Goal: Task Accomplishment & Management: Manage account settings

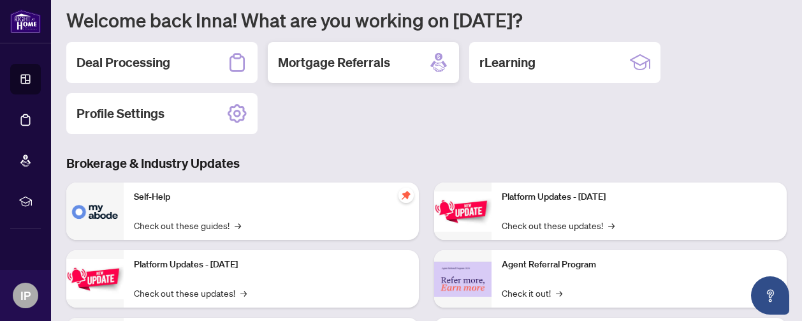
scroll to position [64, 0]
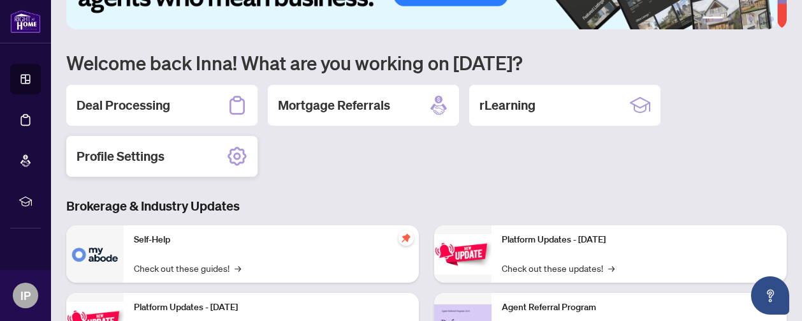
click at [131, 153] on h2 "Profile Settings" at bounding box center [121, 156] width 88 height 18
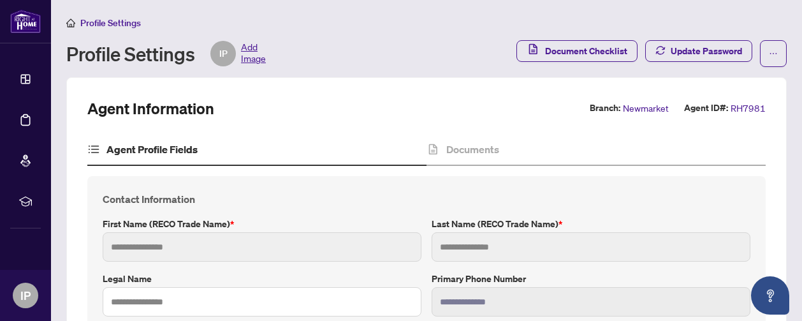
type input "****"
type input "*****"
type input "**********"
type input "*********"
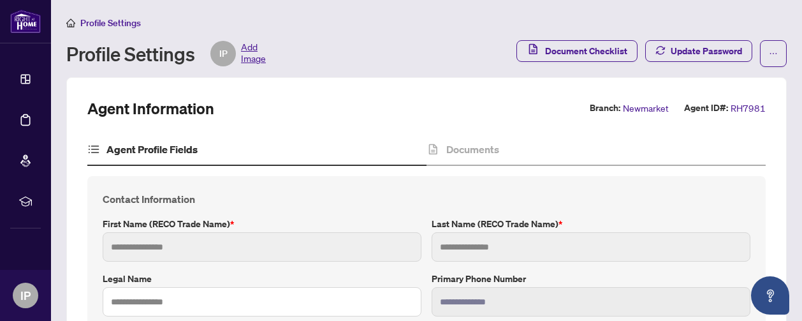
type input "**********"
type input "*******"
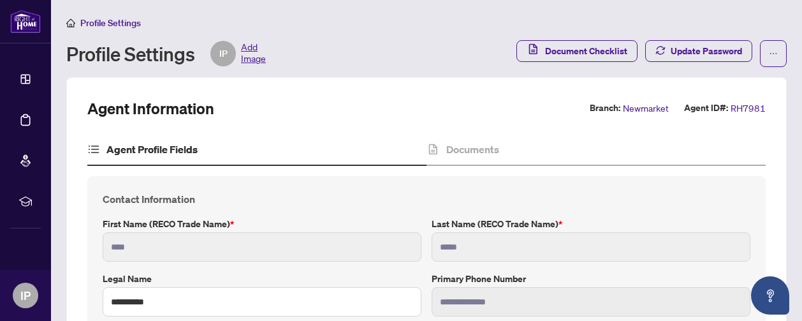
type input "**********"
type input "****"
type input "**********"
click at [571, 46] on span "Document Checklist" at bounding box center [586, 51] width 82 height 20
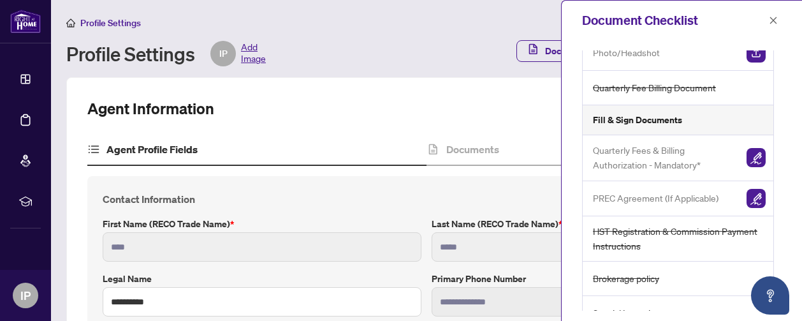
scroll to position [191, 0]
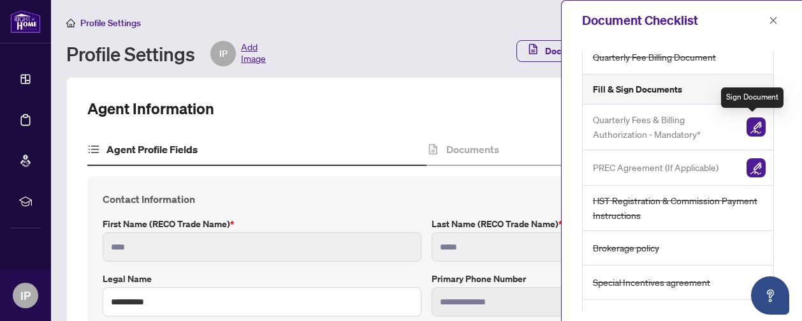
click at [752, 127] on img "button" at bounding box center [756, 126] width 19 height 19
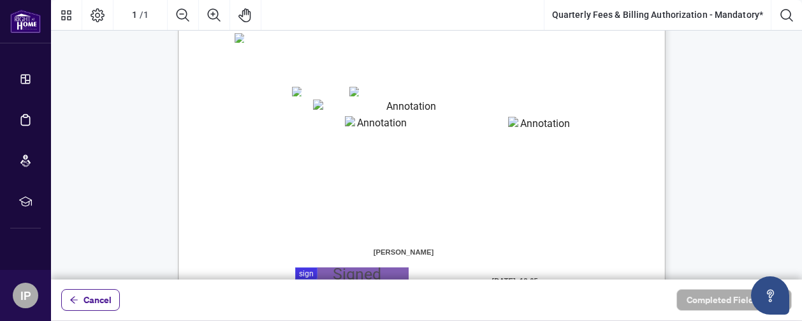
scroll to position [319, 0]
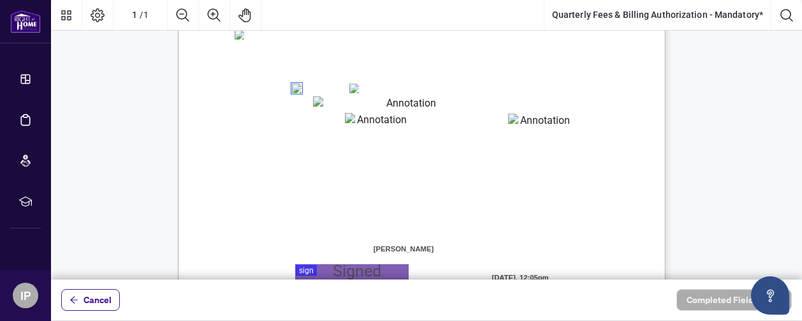
click at [348, 104] on textarea "01K60QFTAV4TS8H38V4A7CKHGX" at bounding box center [405, 103] width 185 height 15
click at [367, 107] on textarea "01K60QFTAV4TS8H38V4A7CKHGX" at bounding box center [405, 103] width 185 height 15
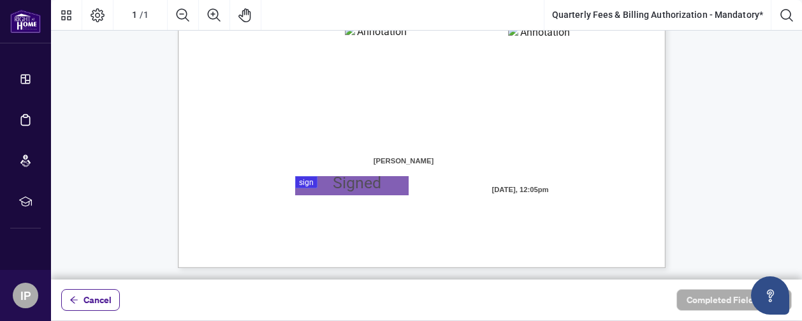
scroll to position [407, 0]
click at [343, 186] on div at bounding box center [426, 139] width 751 height 279
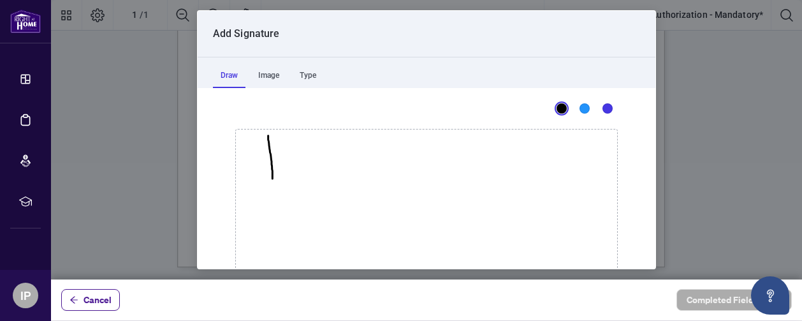
drag, startPoint x: 263, startPoint y: 135, endPoint x: 267, endPoint y: 179, distance: 44.9
click at [267, 179] on icon "Drawing canvas" at bounding box center [426, 207] width 381 height 157
drag, startPoint x: 272, startPoint y: 142, endPoint x: 263, endPoint y: 157, distance: 18.3
click at [263, 157] on icon "Drawing canvas" at bounding box center [426, 207] width 381 height 157
drag, startPoint x: 270, startPoint y: 159, endPoint x: 269, endPoint y: 169, distance: 9.6
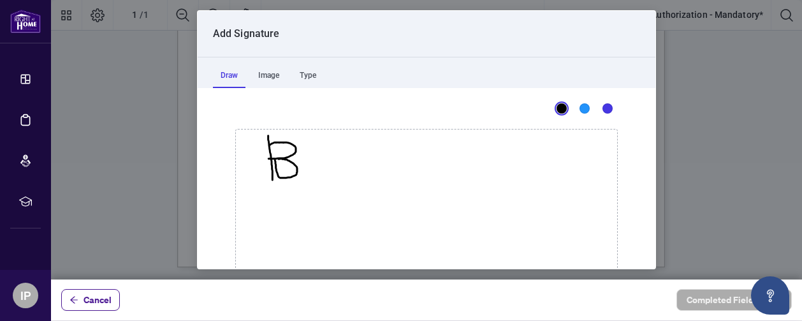
click at [269, 169] on icon "Drawing canvas" at bounding box center [426, 207] width 381 height 157
drag, startPoint x: 295, startPoint y: 155, endPoint x: 294, endPoint y: 173, distance: 17.9
click at [317, 181] on icon "Drawing canvas" at bounding box center [426, 207] width 381 height 157
drag, startPoint x: 295, startPoint y: 169, endPoint x: 338, endPoint y: 169, distance: 43.4
click at [297, 169] on icon "Drawing canvas" at bounding box center [285, 168] width 23 height 20
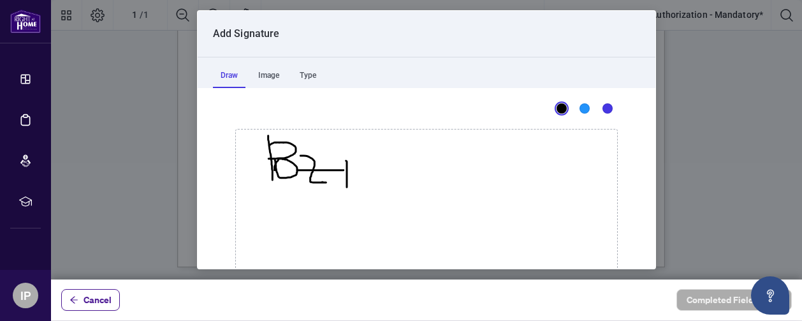
drag, startPoint x: 340, startPoint y: 160, endPoint x: 334, endPoint y: 170, distance: 12.0
click at [339, 182] on icon "Drawing canvas" at bounding box center [426, 207] width 381 height 157
drag, startPoint x: 337, startPoint y: 155, endPoint x: 363, endPoint y: 164, distance: 28.2
click at [337, 156] on icon "Drawing canvas" at bounding box center [426, 207] width 381 height 157
drag, startPoint x: 359, startPoint y: 164, endPoint x: 395, endPoint y: 182, distance: 40.2
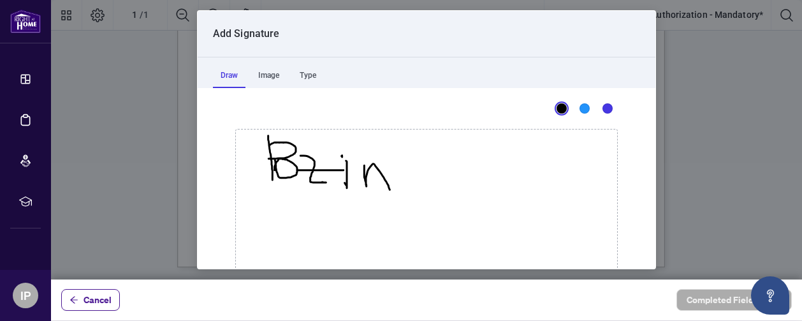
click at [393, 179] on icon "Drawing canvas" at bounding box center [426, 207] width 381 height 157
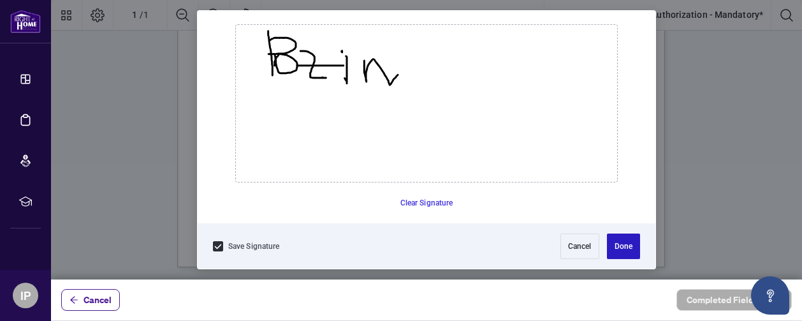
click at [607, 243] on button "Done" at bounding box center [623, 246] width 33 height 26
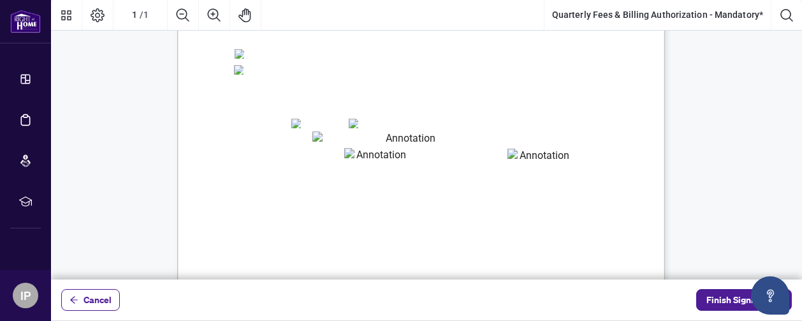
scroll to position [280, 0]
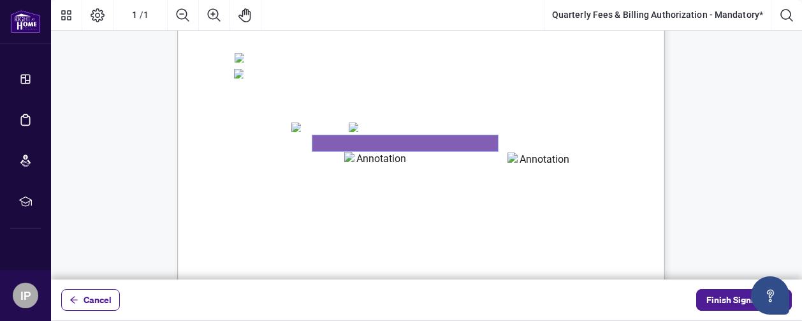
click at [444, 147] on textarea "01K60QFTAV4TS8H38V4A7CKHGX" at bounding box center [405, 143] width 186 height 16
type textarea "**********"
click at [390, 163] on textarea "01K60QG5CRDCP51BA7YANTSW86" at bounding box center [377, 161] width 64 height 18
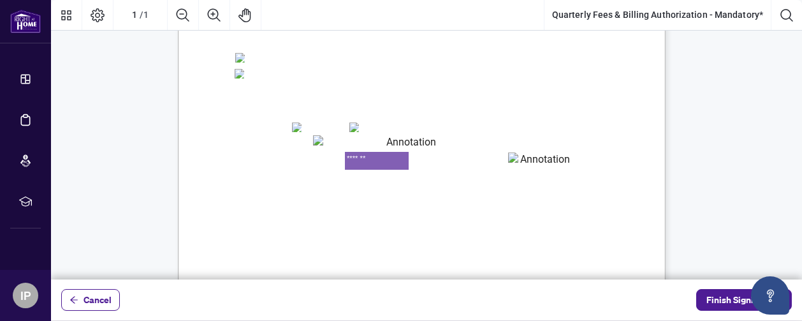
type textarea "*******"
click at [540, 155] on textarea "01K60QGB9QHAAQJ5DWRZT655MA" at bounding box center [540, 160] width 64 height 17
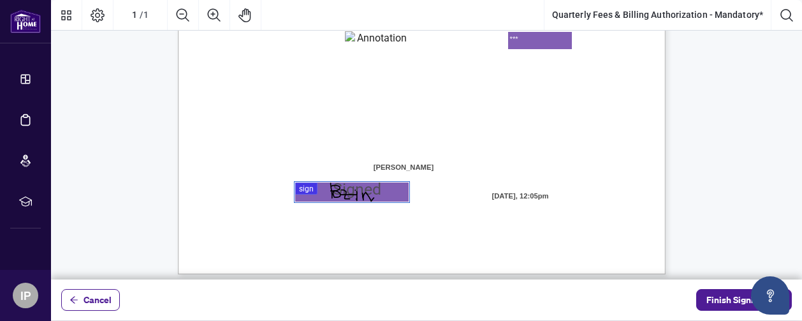
scroll to position [407, 0]
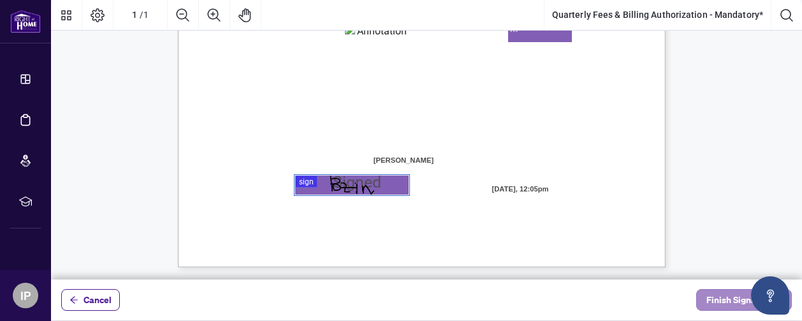
type textarea "***"
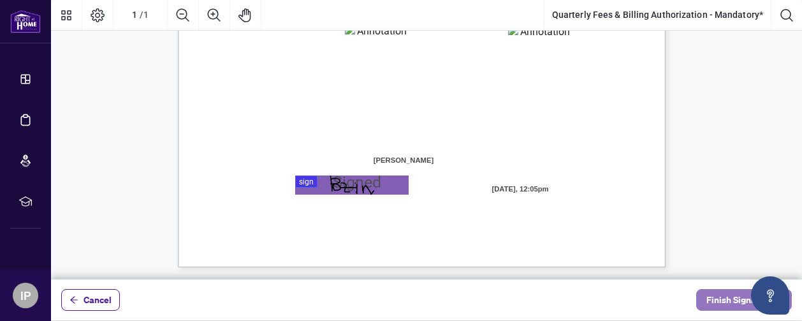
click at [718, 295] on span "Finish Signing" at bounding box center [734, 299] width 57 height 20
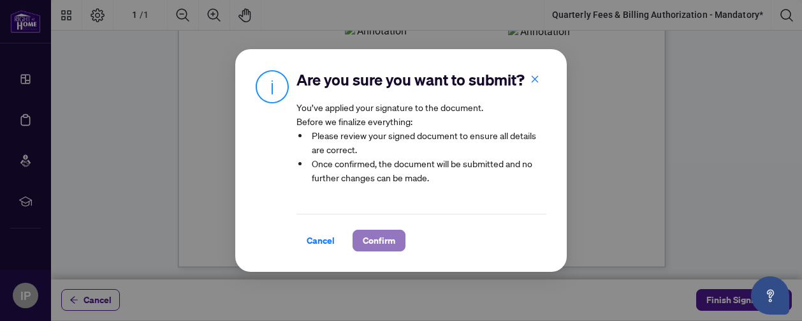
click at [373, 241] on span "Confirm" at bounding box center [379, 240] width 33 height 20
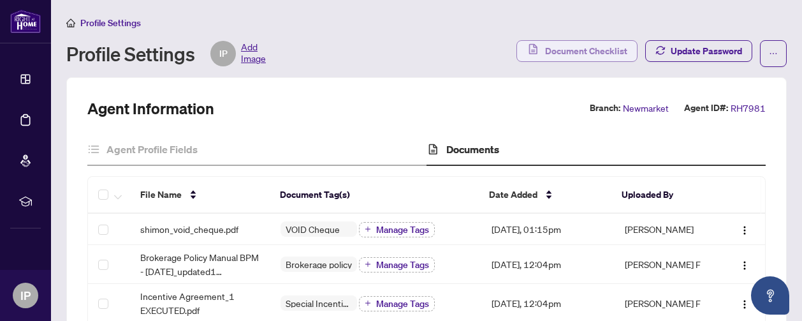
click at [559, 49] on span "Document Checklist" at bounding box center [586, 51] width 82 height 20
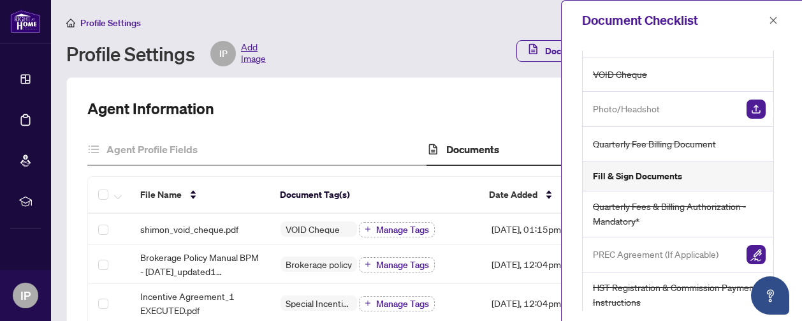
scroll to position [22, 0]
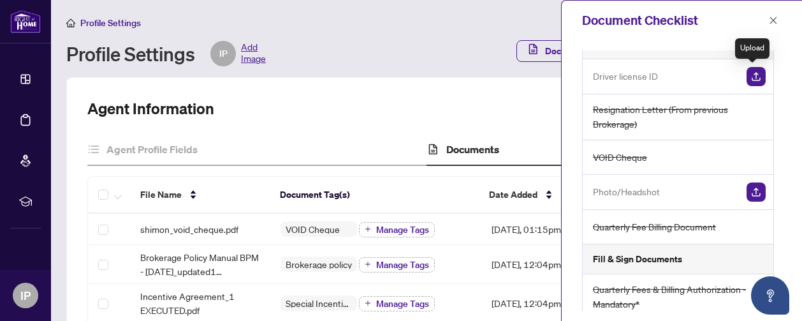
click at [756, 76] on img "button" at bounding box center [756, 76] width 19 height 19
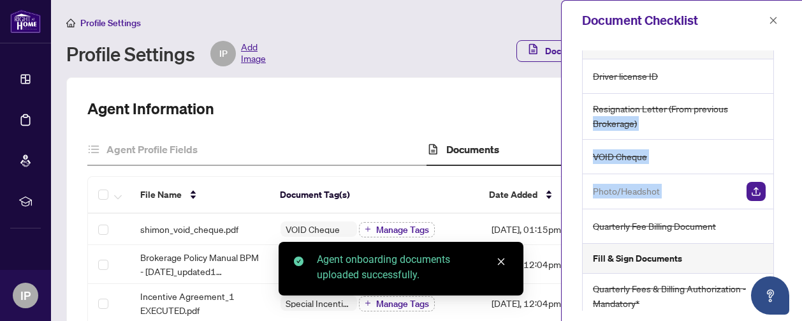
drag, startPoint x: 723, startPoint y: 169, endPoint x: 687, endPoint y: 80, distance: 96.4
click at [691, 82] on div "Upload Documents Driver license ID Resignation Letter (From previous Brokerage)…" at bounding box center [678, 266] width 192 height 475
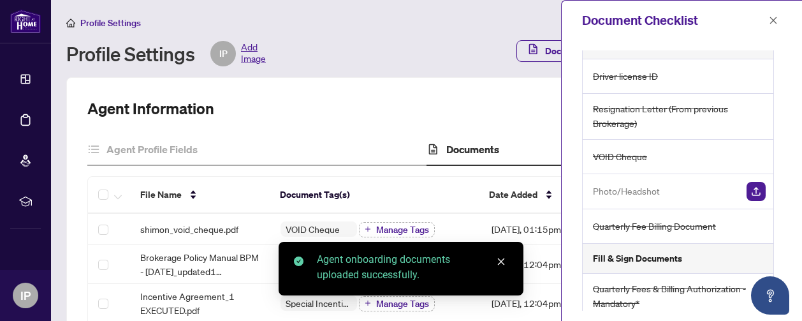
click at [501, 263] on icon "close" at bounding box center [501, 261] width 9 height 9
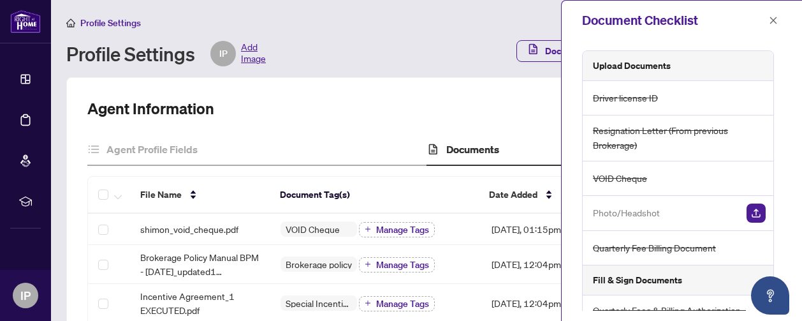
scroll to position [128, 0]
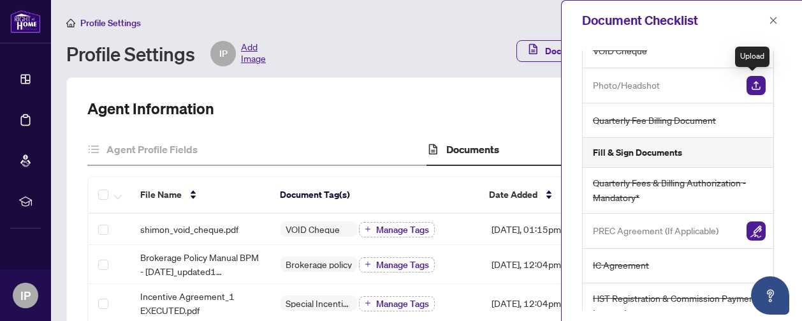
click at [754, 84] on img "button" at bounding box center [756, 85] width 19 height 19
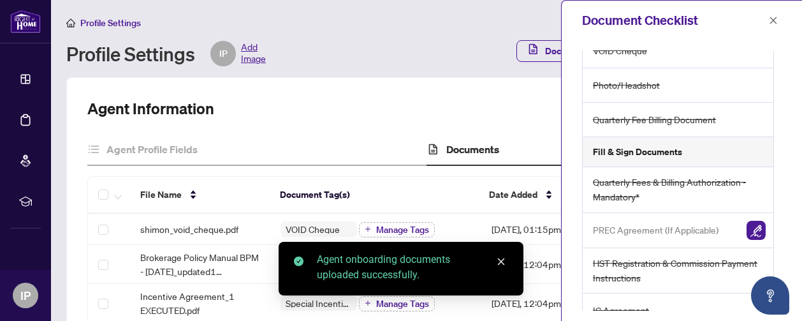
click at [501, 265] on icon "close" at bounding box center [501, 261] width 9 height 9
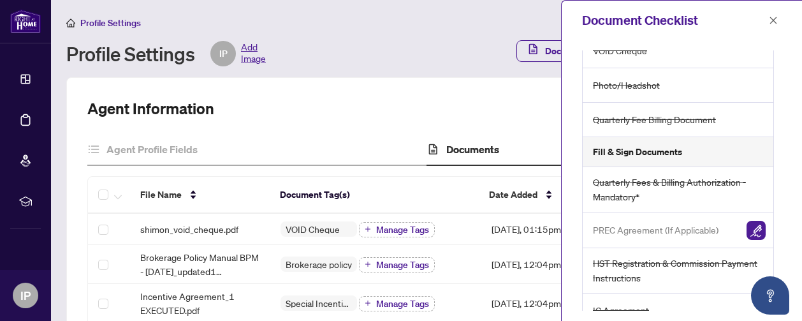
click at [354, 103] on div "Agent Information Branch: Newmarket Agent ID#: RH7981" at bounding box center [426, 108] width 678 height 20
click at [773, 17] on icon "close" at bounding box center [773, 20] width 9 height 9
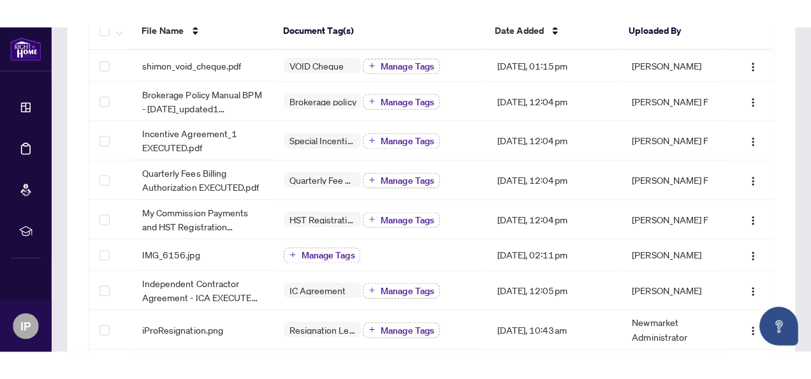
scroll to position [0, 0]
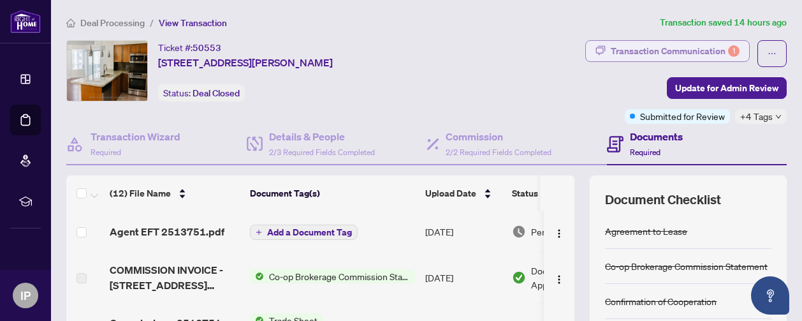
click at [669, 50] on div "Transaction Communication 1" at bounding box center [675, 51] width 129 height 20
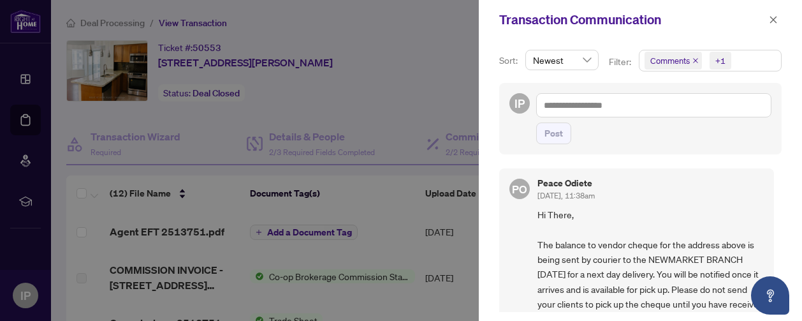
scroll to position [64, 0]
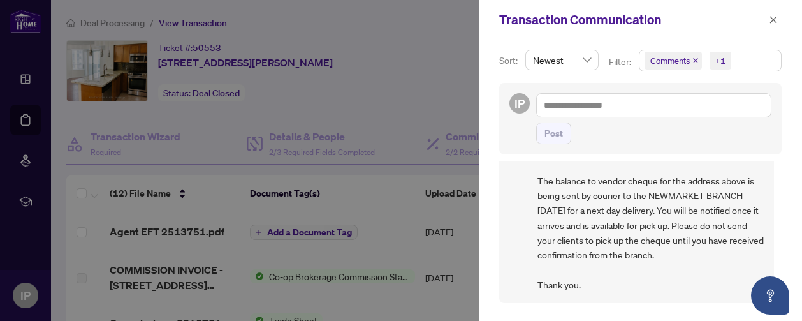
click at [536, 170] on div "PO Peace Odiete Sep/25/2025, 11:38am Hi There, The balance to vendor cheque for…" at bounding box center [636, 204] width 275 height 198
click at [504, 190] on div "PO Peace Odiete Sep/25/2025, 11:38am Hi There, The balance to vendor cheque for…" at bounding box center [636, 204] width 275 height 198
click at [395, 75] on div at bounding box center [401, 160] width 802 height 321
click at [29, 76] on div at bounding box center [401, 160] width 802 height 321
click at [772, 19] on icon "close" at bounding box center [773, 19] width 9 height 9
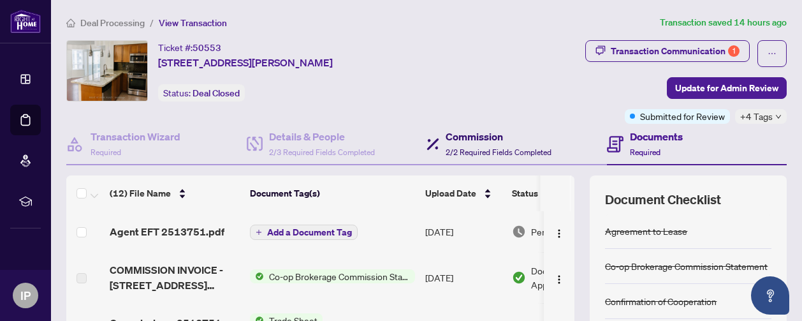
click at [473, 143] on div "Commission 2/2 Required Fields Completed" at bounding box center [499, 144] width 106 height 30
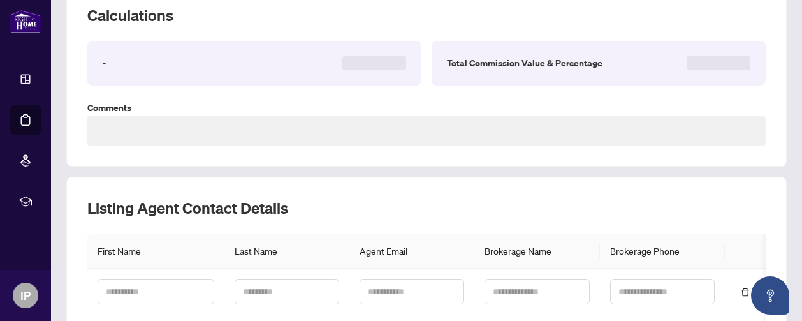
scroll to position [73, 0]
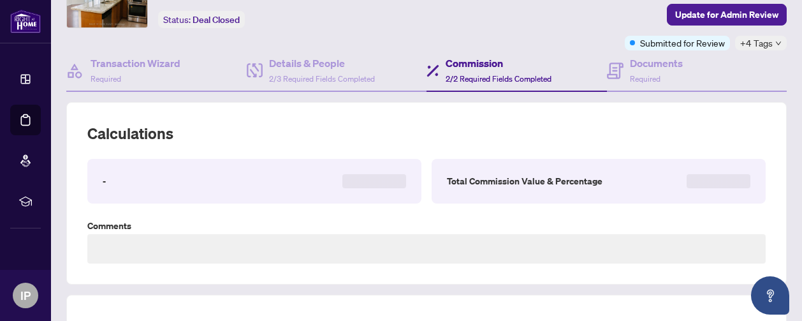
type textarea "**********"
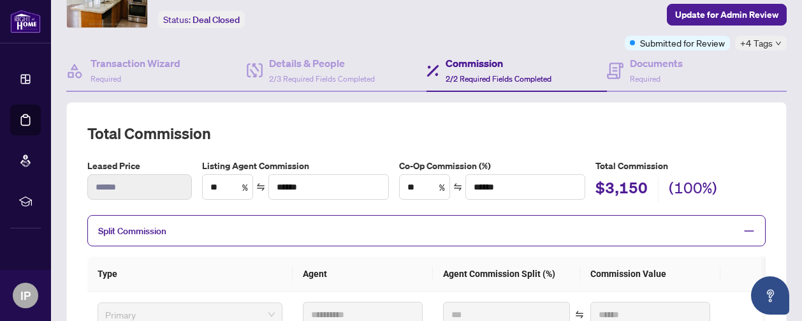
scroll to position [0, 0]
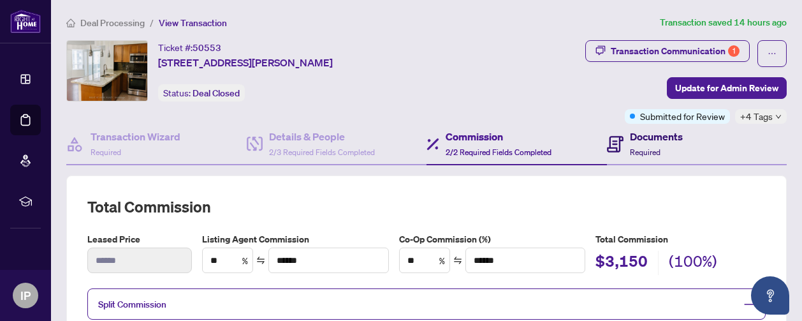
click at [667, 143] on div "Documents Required" at bounding box center [656, 144] width 53 height 30
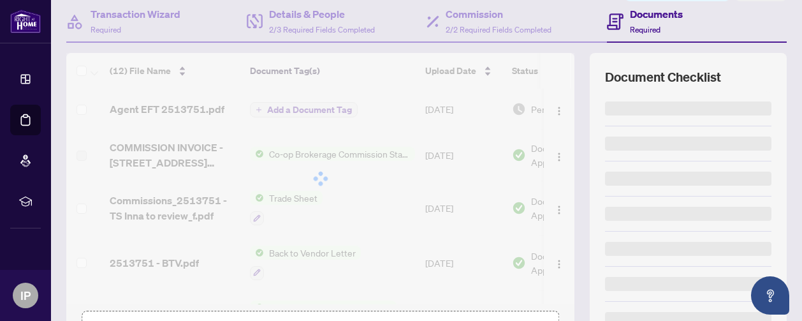
scroll to position [128, 0]
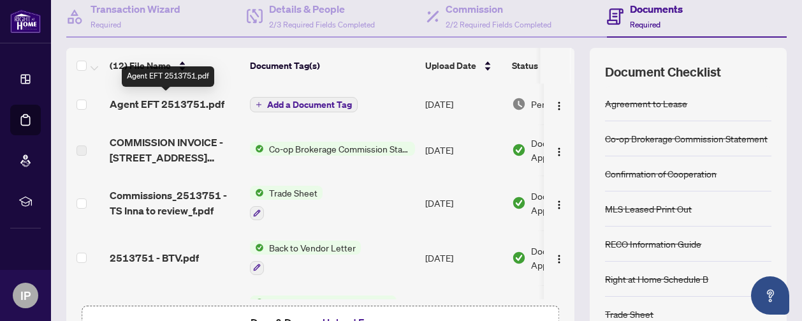
click at [153, 100] on span "Agent EFT 2513751.pdf" at bounding box center [167, 103] width 115 height 15
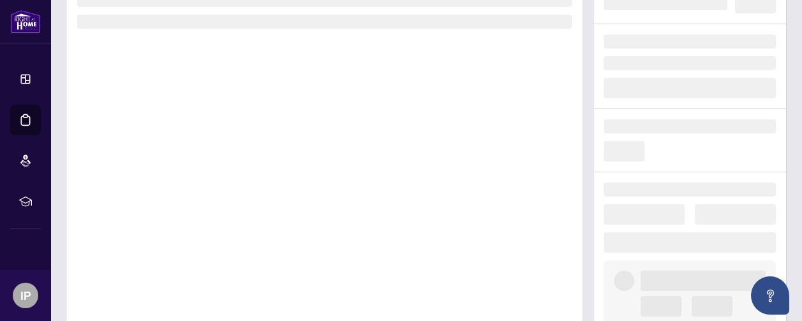
scroll to position [112, 0]
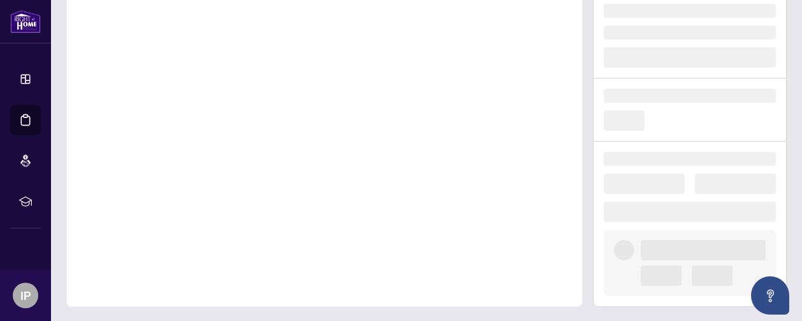
click at [293, 229] on div at bounding box center [324, 129] width 516 height 355
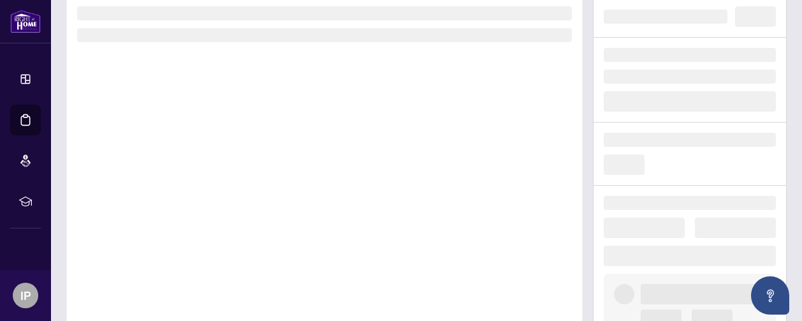
scroll to position [48, 0]
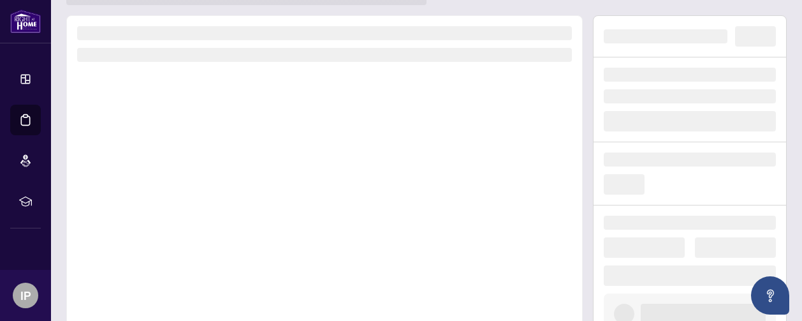
click at [391, 200] on div at bounding box center [324, 192] width 516 height 355
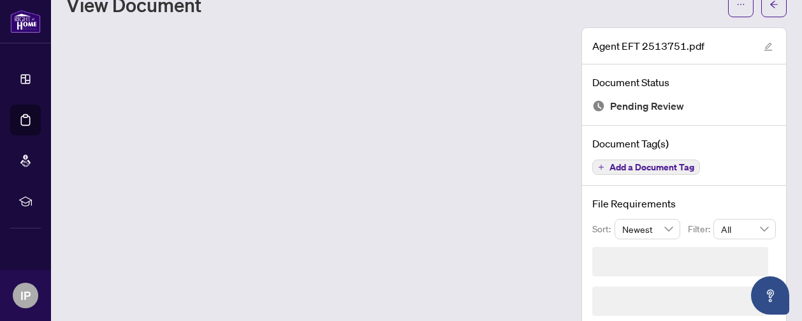
click at [391, 200] on div at bounding box center [318, 176] width 505 height 299
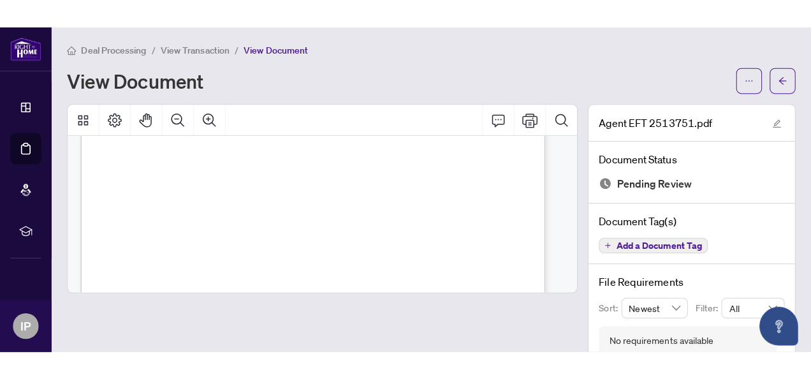
scroll to position [0, 0]
